Goal: Task Accomplishment & Management: Use online tool/utility

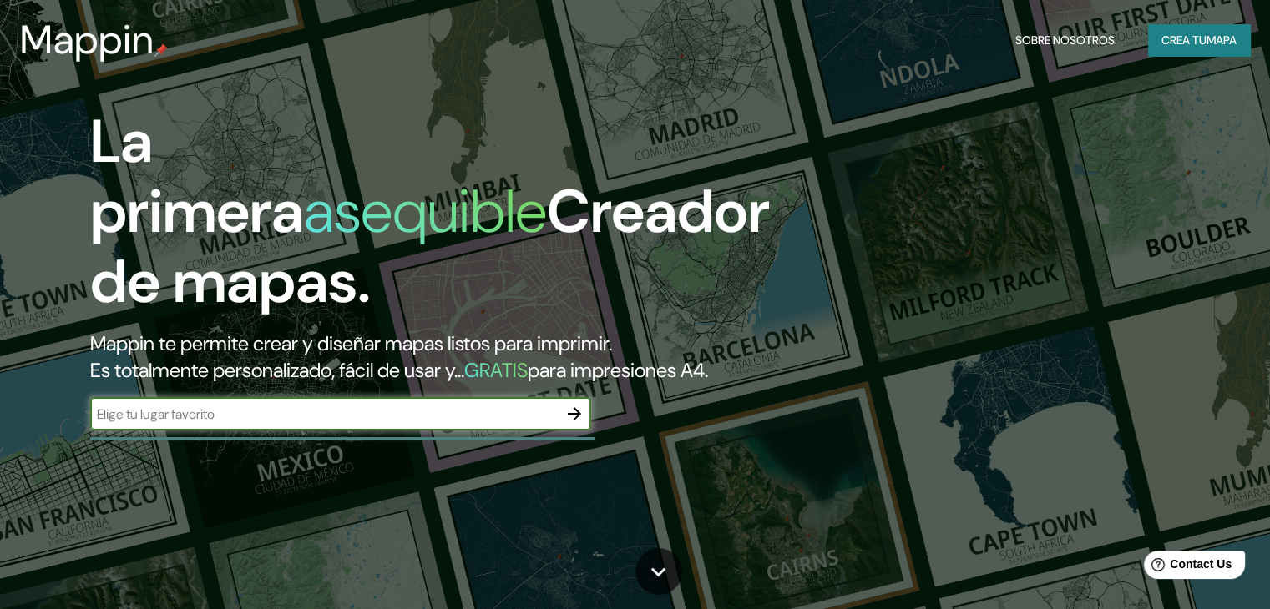
click at [351, 424] on input "text" at bounding box center [323, 414] width 467 height 19
type input "trujillo [GEOGRAPHIC_DATA]"
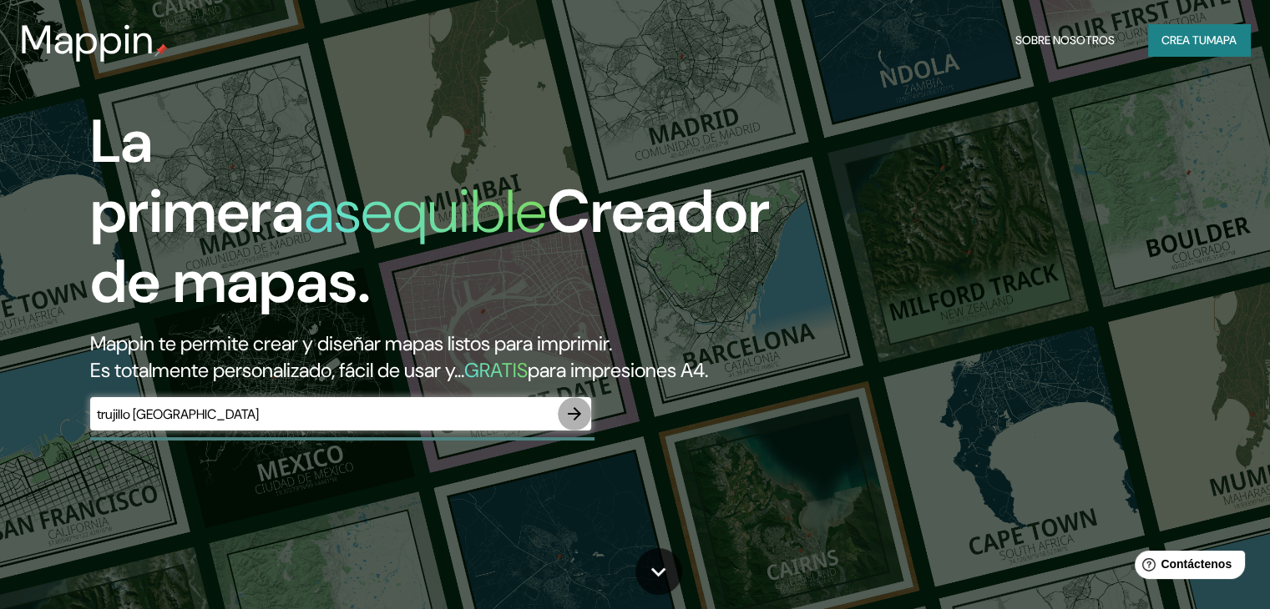
click at [573, 424] on icon "button" at bounding box center [574, 414] width 20 height 20
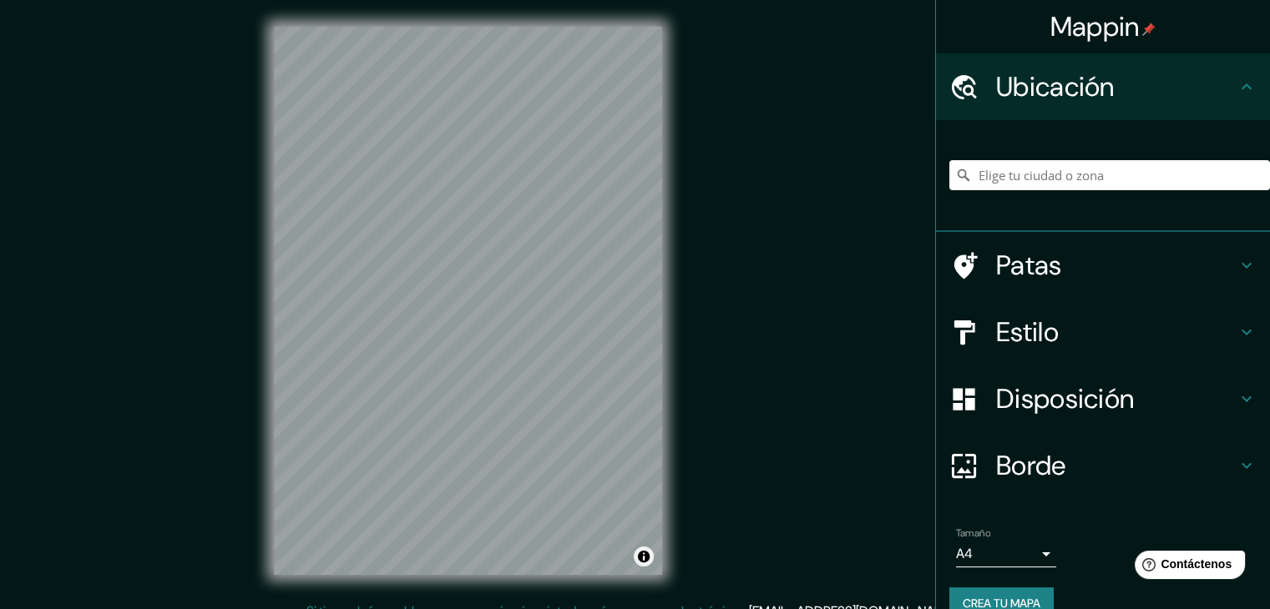
click at [635, 563] on div "© Mapbox © OpenStreetMap Improve this map" at bounding box center [468, 301] width 388 height 548
click at [1022, 162] on input "Elige tu ciudad o zona" at bounding box center [1109, 175] width 321 height 30
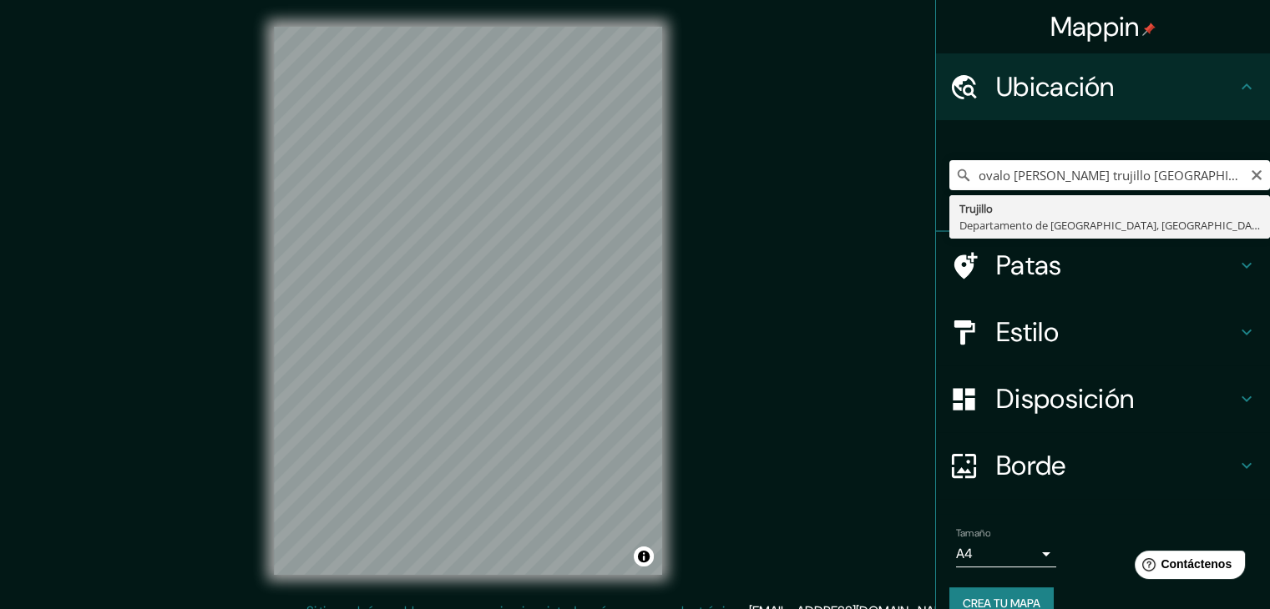
type input "[GEOGRAPHIC_DATA], [GEOGRAPHIC_DATA], [GEOGRAPHIC_DATA]"
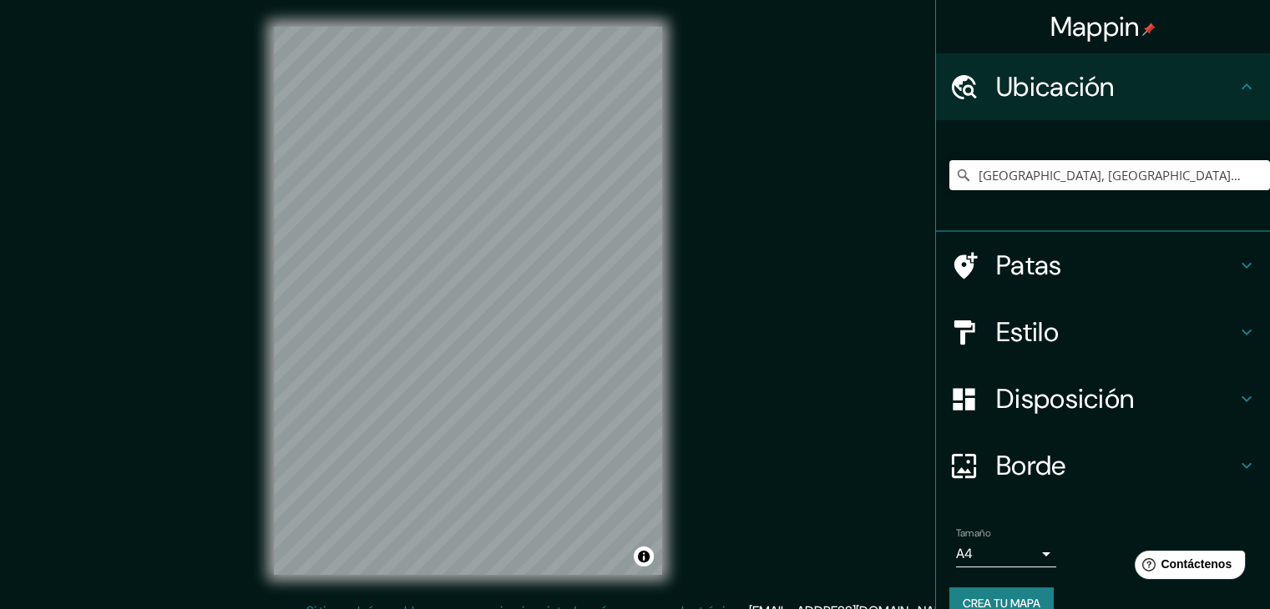
drag, startPoint x: 665, startPoint y: 294, endPoint x: 715, endPoint y: 297, distance: 49.4
click at [715, 297] on div "Mappin Ubicación [GEOGRAPHIC_DATA], [GEOGRAPHIC_DATA], [GEOGRAPHIC_DATA] Patas …" at bounding box center [635, 314] width 1270 height 629
